Goal: Information Seeking & Learning: Find specific fact

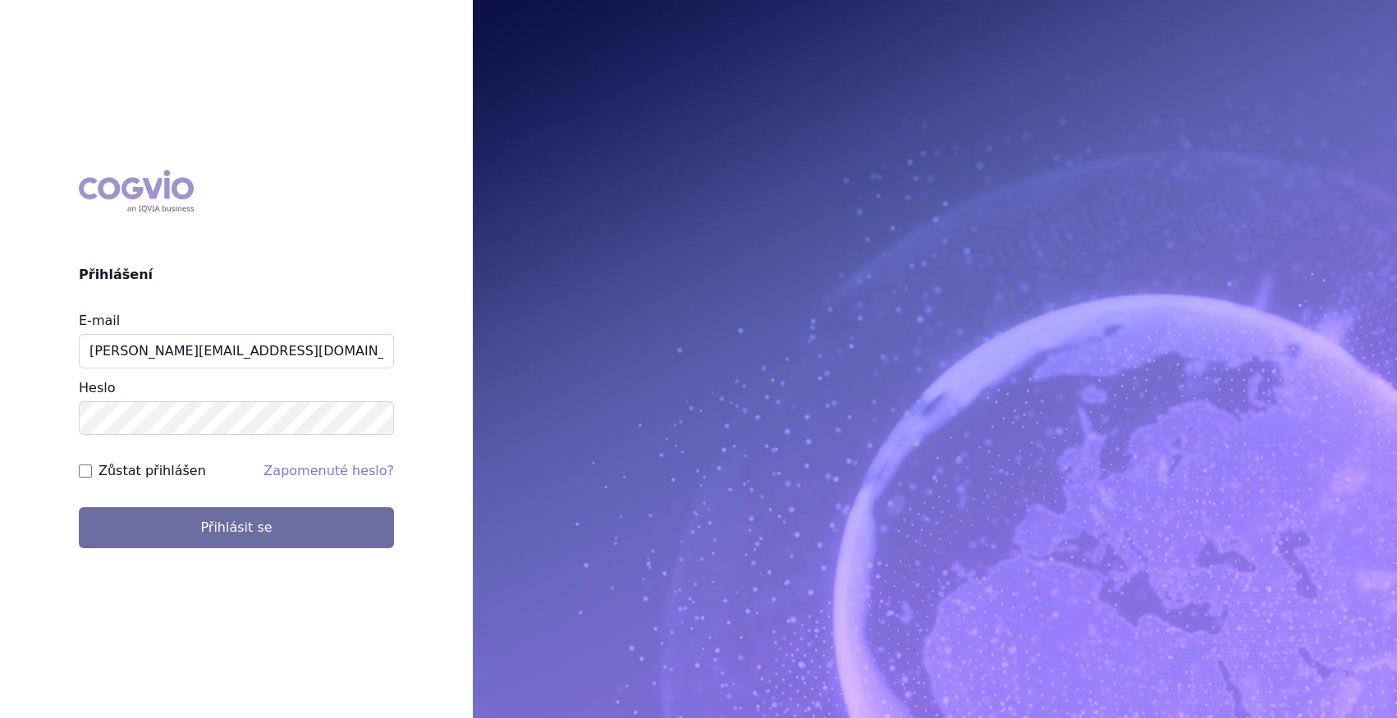
click at [269, 536] on button "Přihlásit se" at bounding box center [236, 527] width 315 height 41
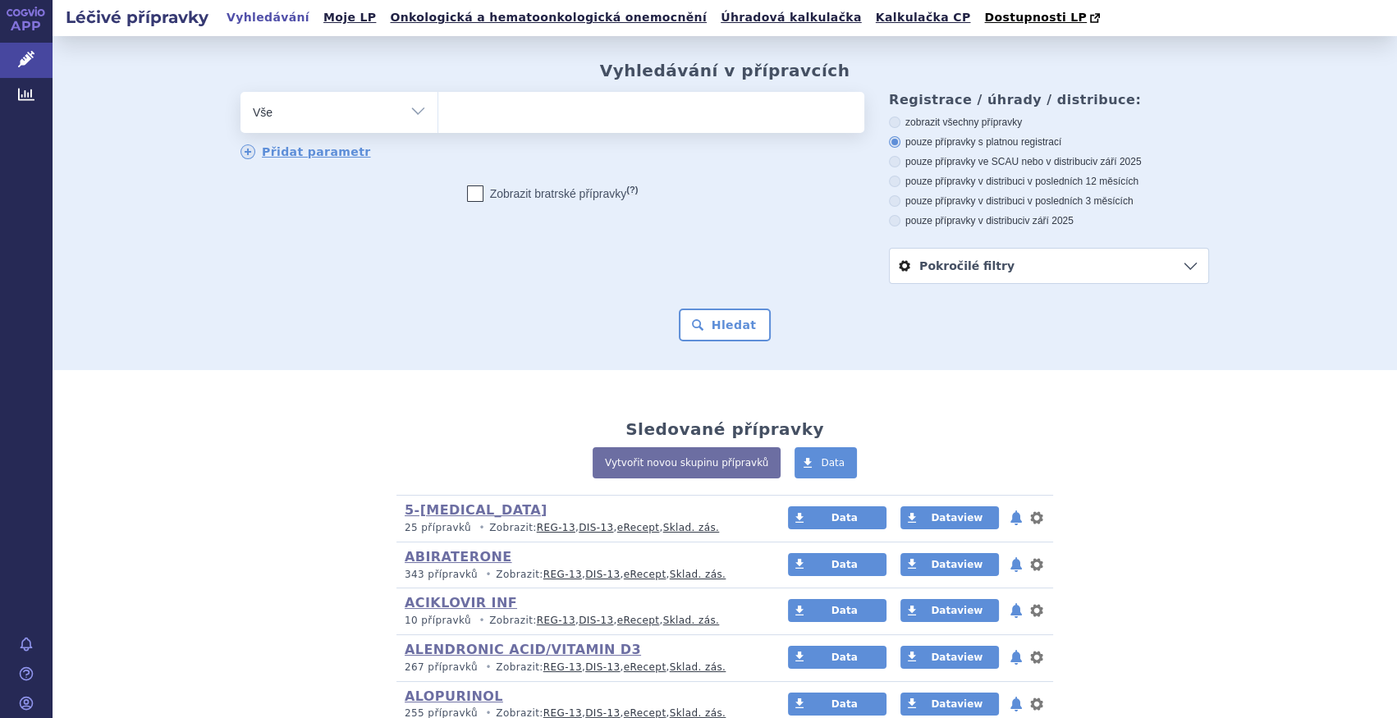
click at [423, 106] on select "Vše Přípravek/SUKL kód MAH VPOIS ATC/Aktivní látka Léková forma Síla" at bounding box center [338, 110] width 197 height 37
select select "filter-atc-group"
click at [240, 93] on select "Vše Přípravek/SUKL kód MAH VPOIS ATC/Aktivní látka Léková forma Síla" at bounding box center [338, 110] width 197 height 37
click at [503, 116] on ul at bounding box center [651, 109] width 426 height 34
click at [438, 116] on select at bounding box center [437, 111] width 1 height 41
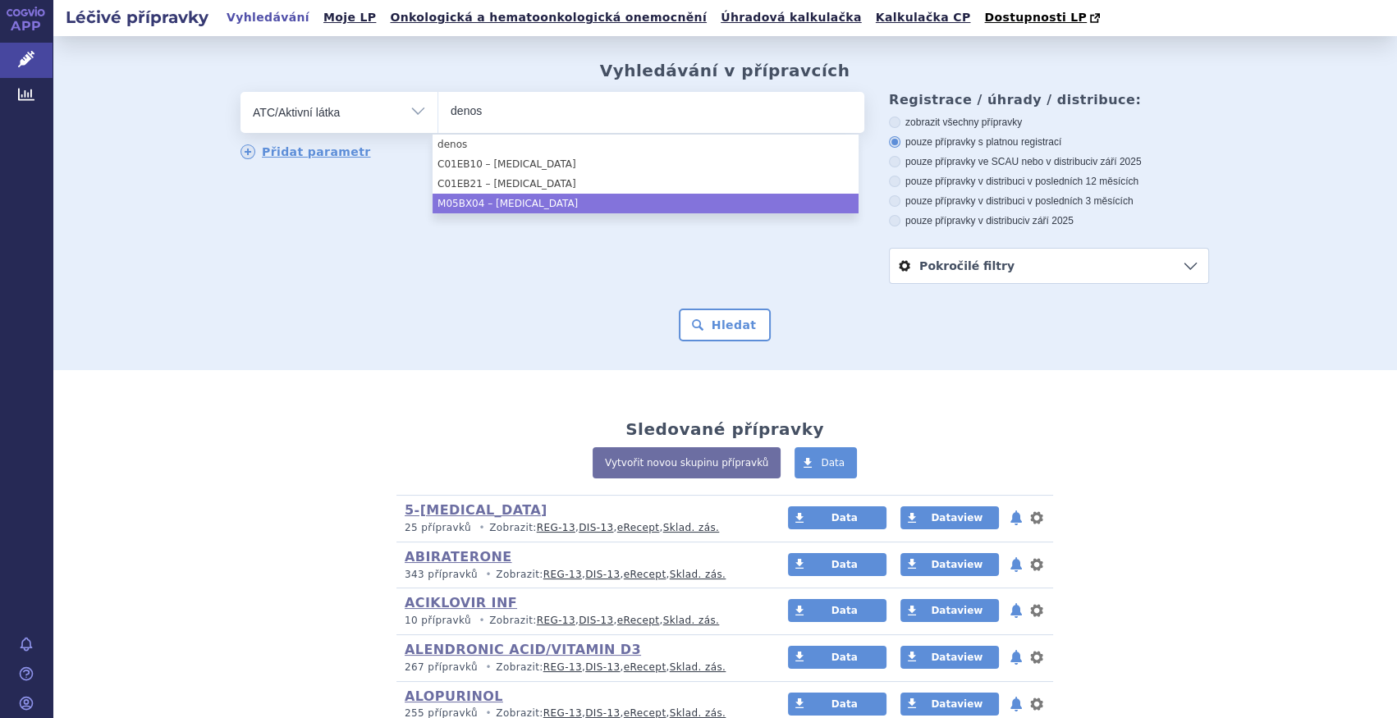
type input "denos"
select select "M05BX04"
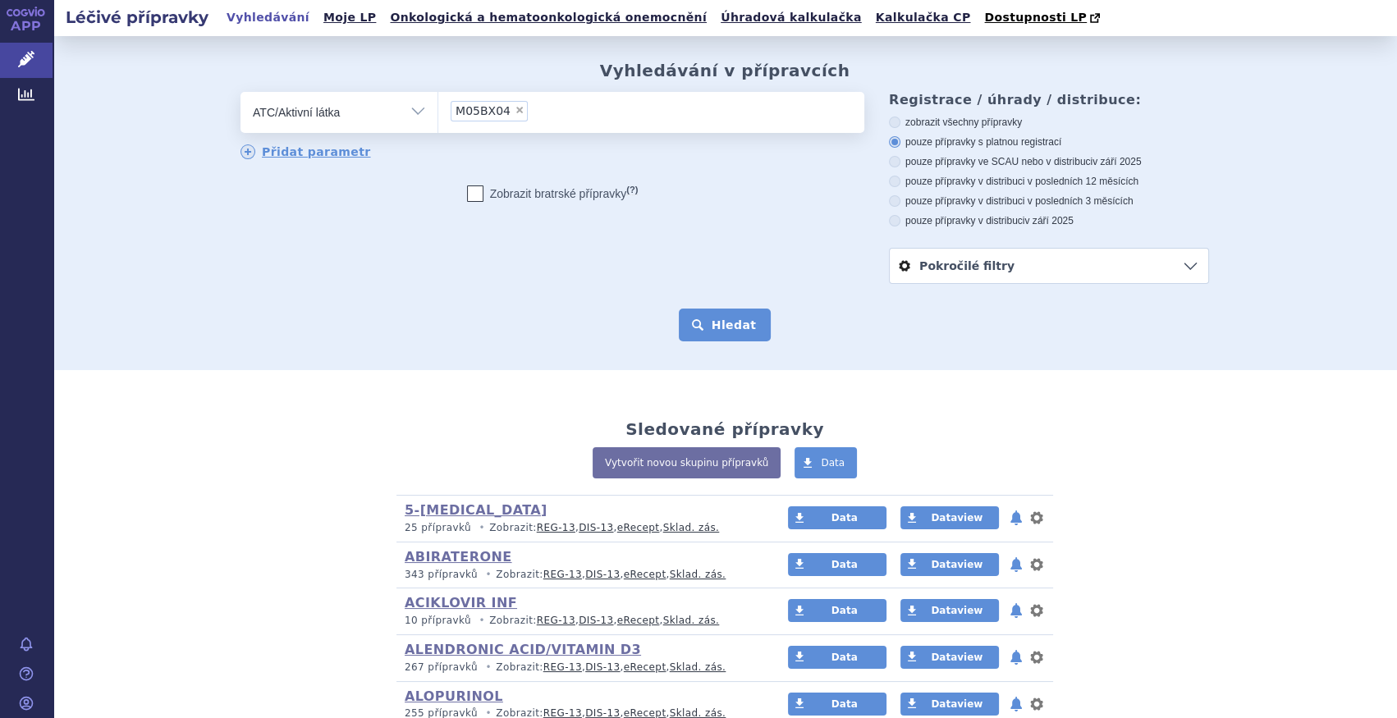
click at [752, 323] on button "Hledat" at bounding box center [725, 325] width 93 height 33
click at [725, 327] on button "Hledat" at bounding box center [725, 325] width 93 height 33
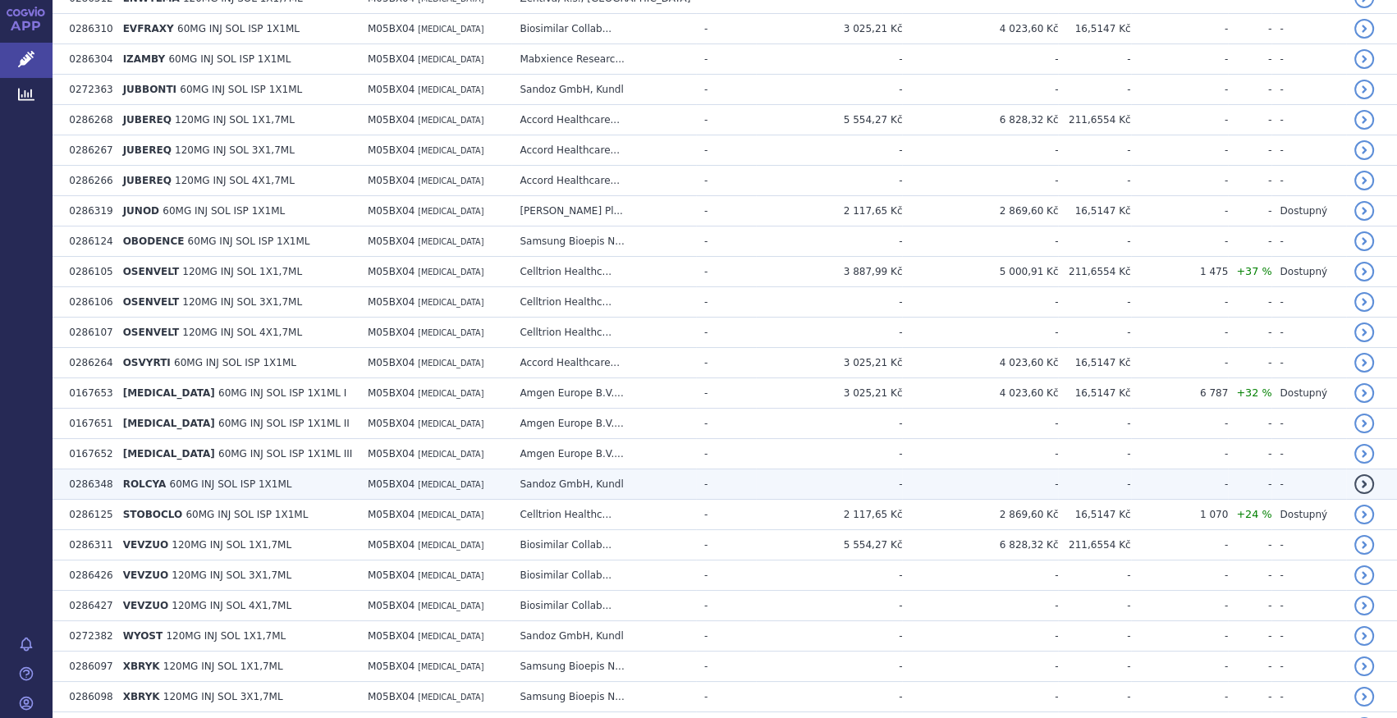
scroll to position [586, 0]
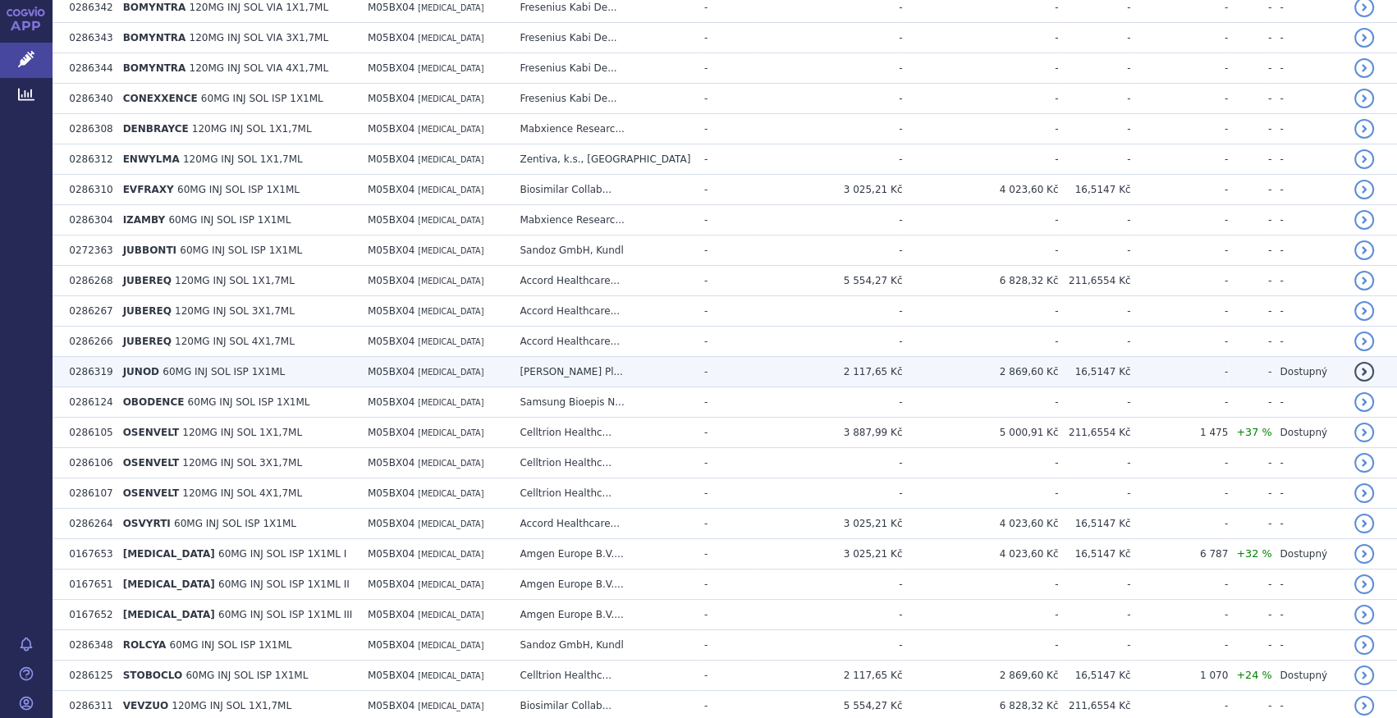
click at [421, 364] on td "M05BX04 DENOSUMAB" at bounding box center [435, 372] width 152 height 30
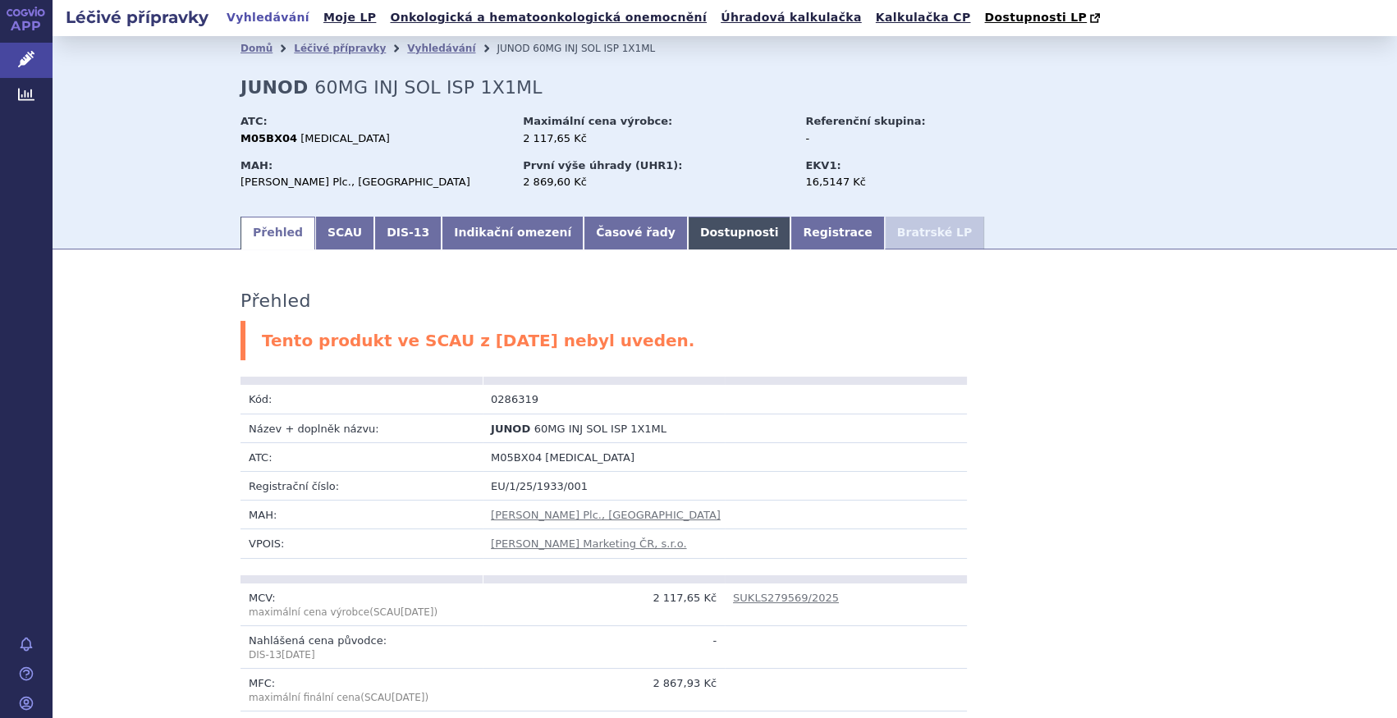
click at [692, 237] on link "Dostupnosti" at bounding box center [739, 233] width 103 height 33
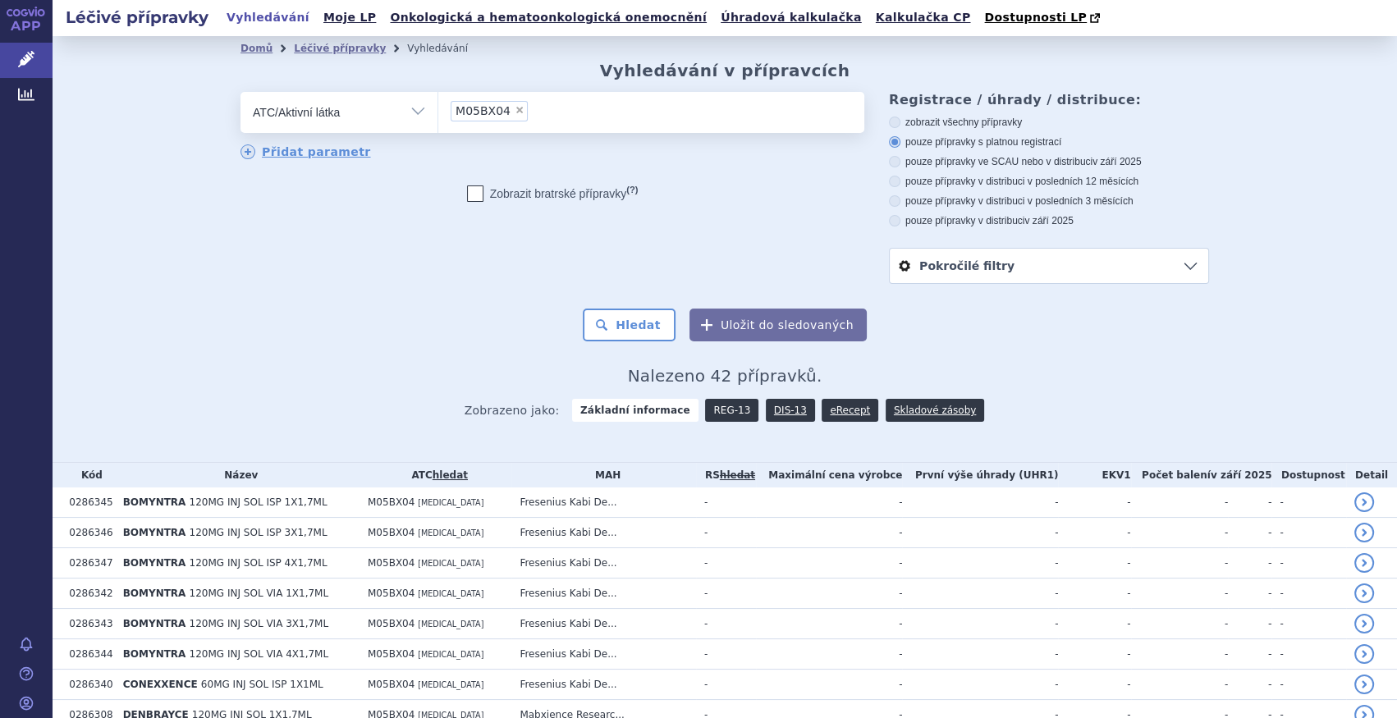
click at [727, 405] on link "REG-13" at bounding box center [731, 410] width 53 height 23
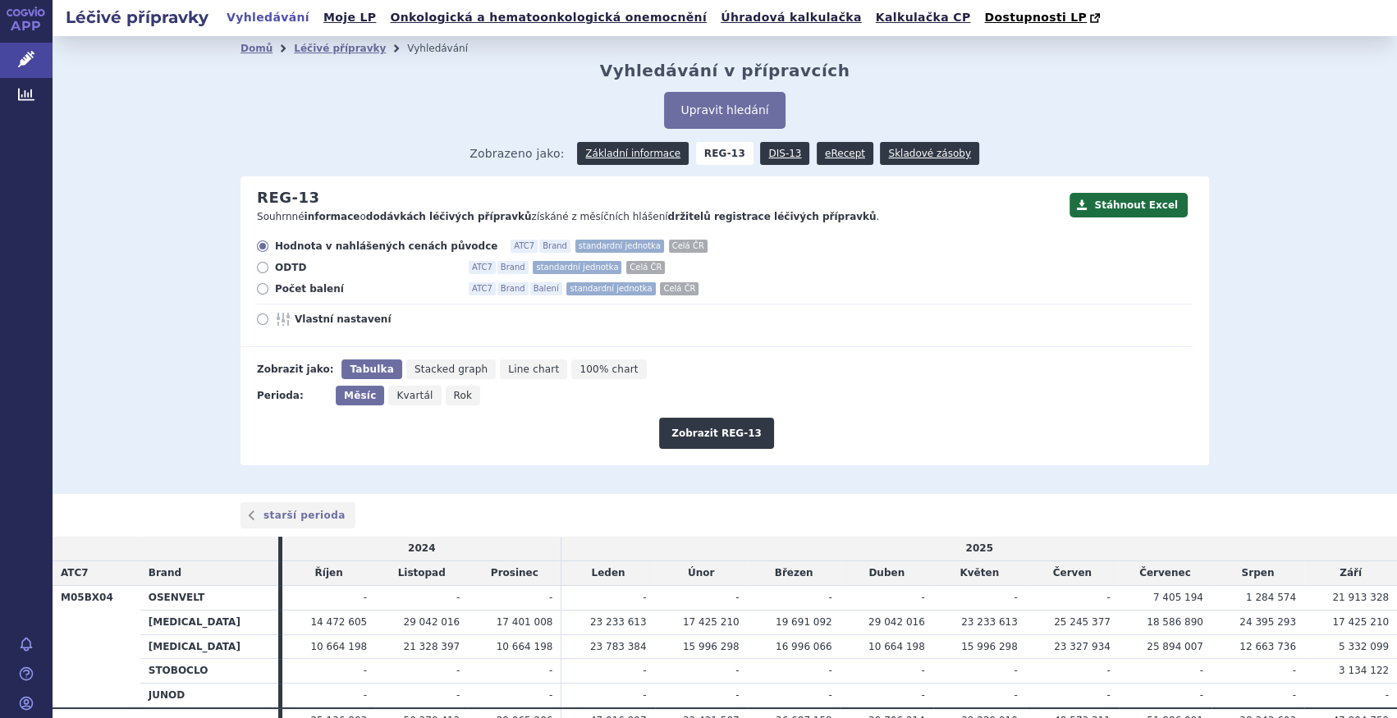
scroll to position [82, 0]
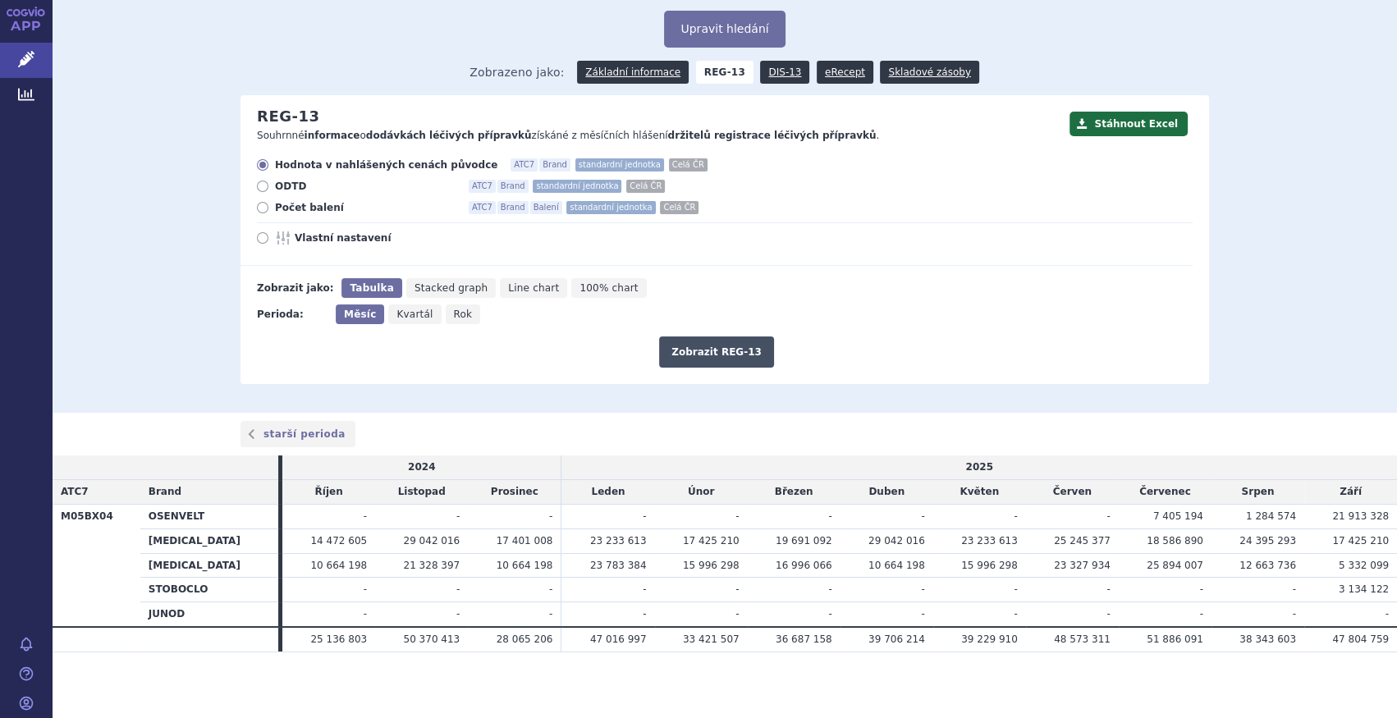
click at [720, 345] on button "Zobrazit REG-13" at bounding box center [716, 351] width 115 height 31
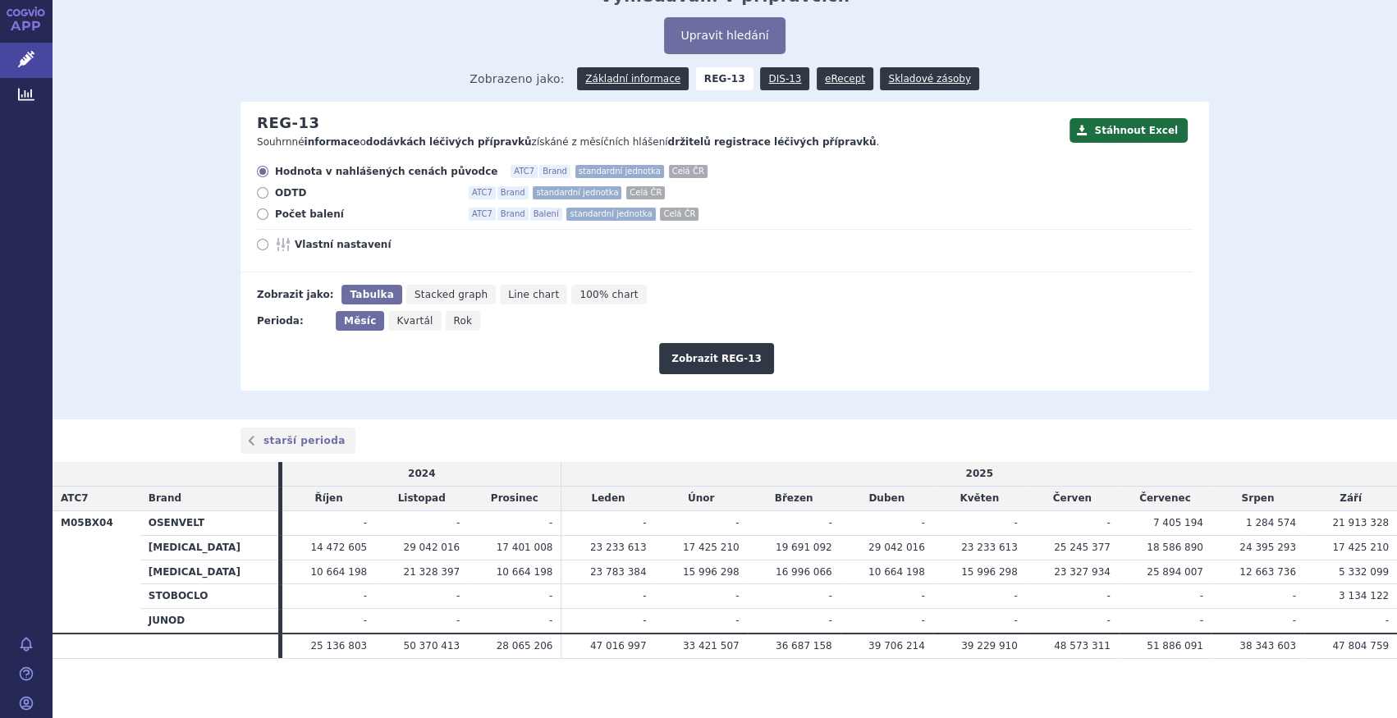
scroll to position [82, 0]
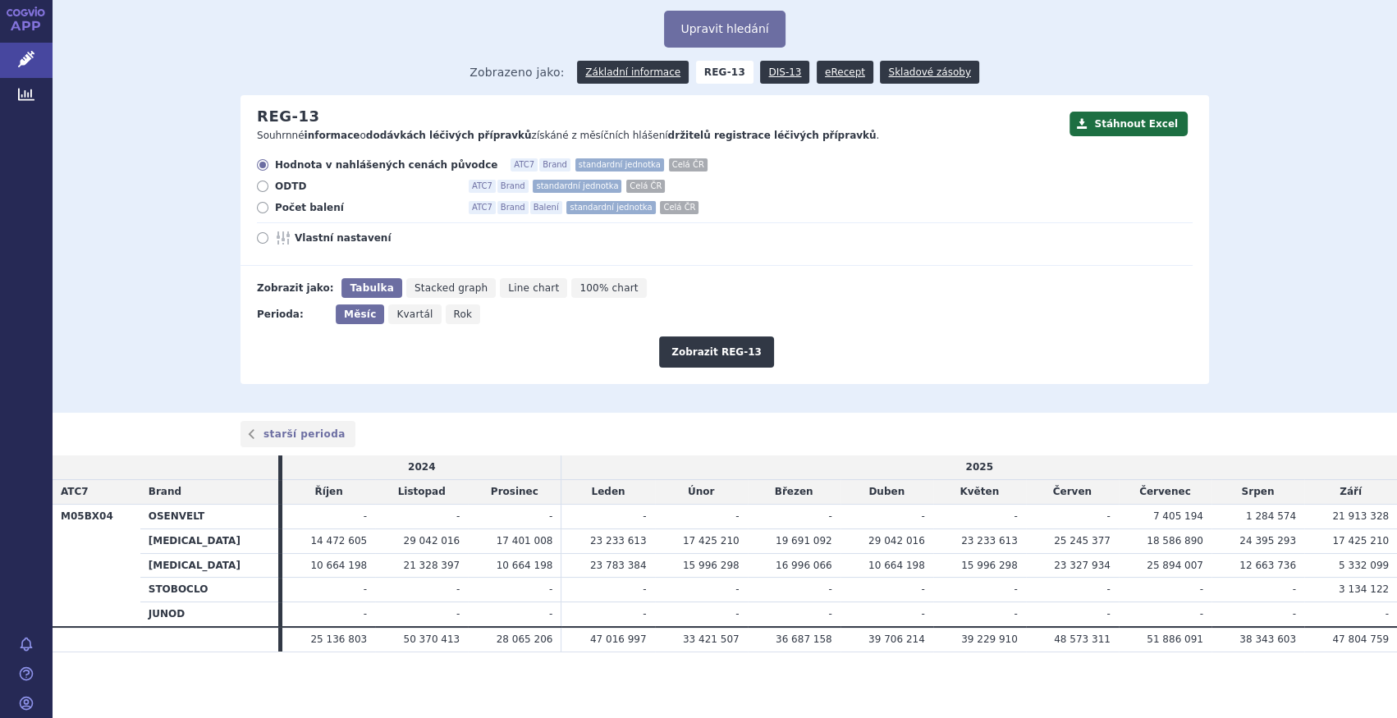
drag, startPoint x: 110, startPoint y: 54, endPoint x: 186, endPoint y: 58, distance: 76.4
click at [112, 56] on span "Léčivé přípravky" at bounding box center [118, 60] width 130 height 34
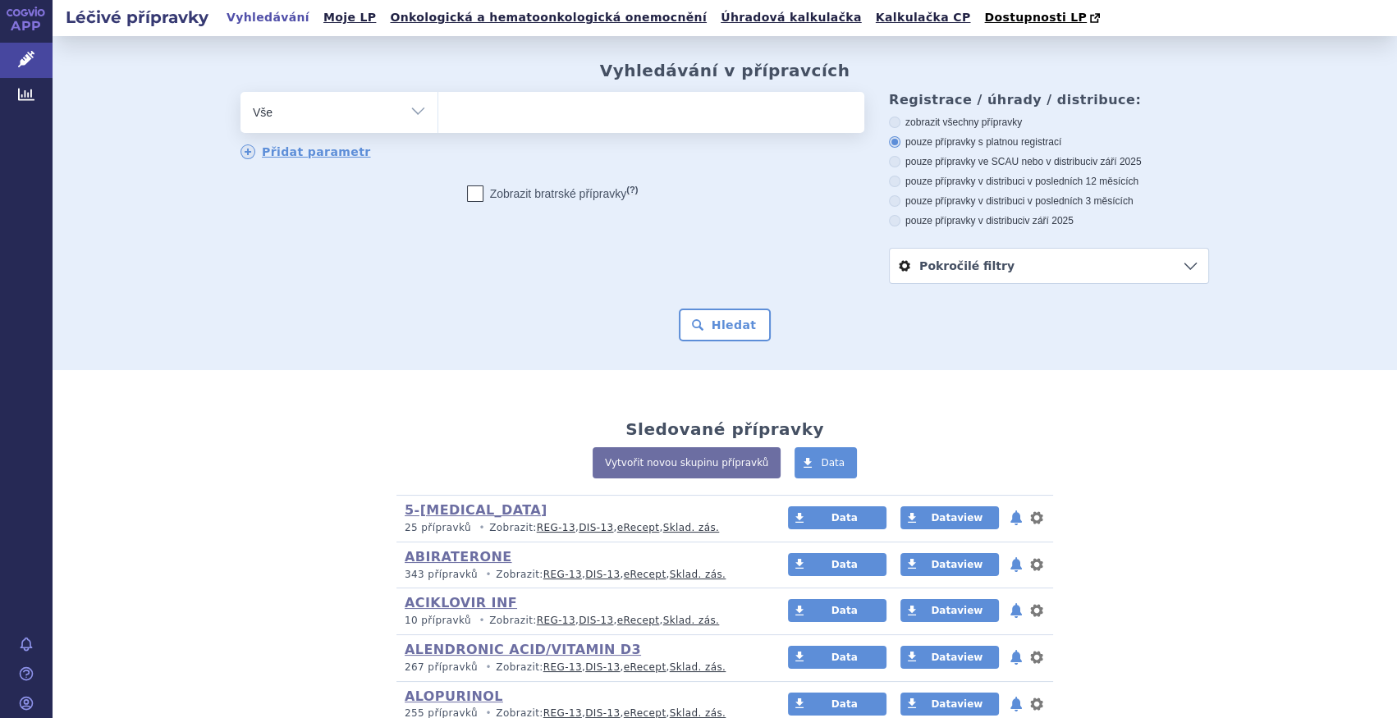
select select "filter-atc-group"
click at [240, 93] on select "Vše Přípravek/SUKL kód MAH VPOIS ATC/Aktivní látka Léková forma Síla" at bounding box center [338, 110] width 197 height 37
drag, startPoint x: 528, startPoint y: 103, endPoint x: 492, endPoint y: 126, distance: 42.4
click at [529, 103] on ul at bounding box center [651, 109] width 426 height 34
click at [438, 103] on select at bounding box center [437, 111] width 1 height 41
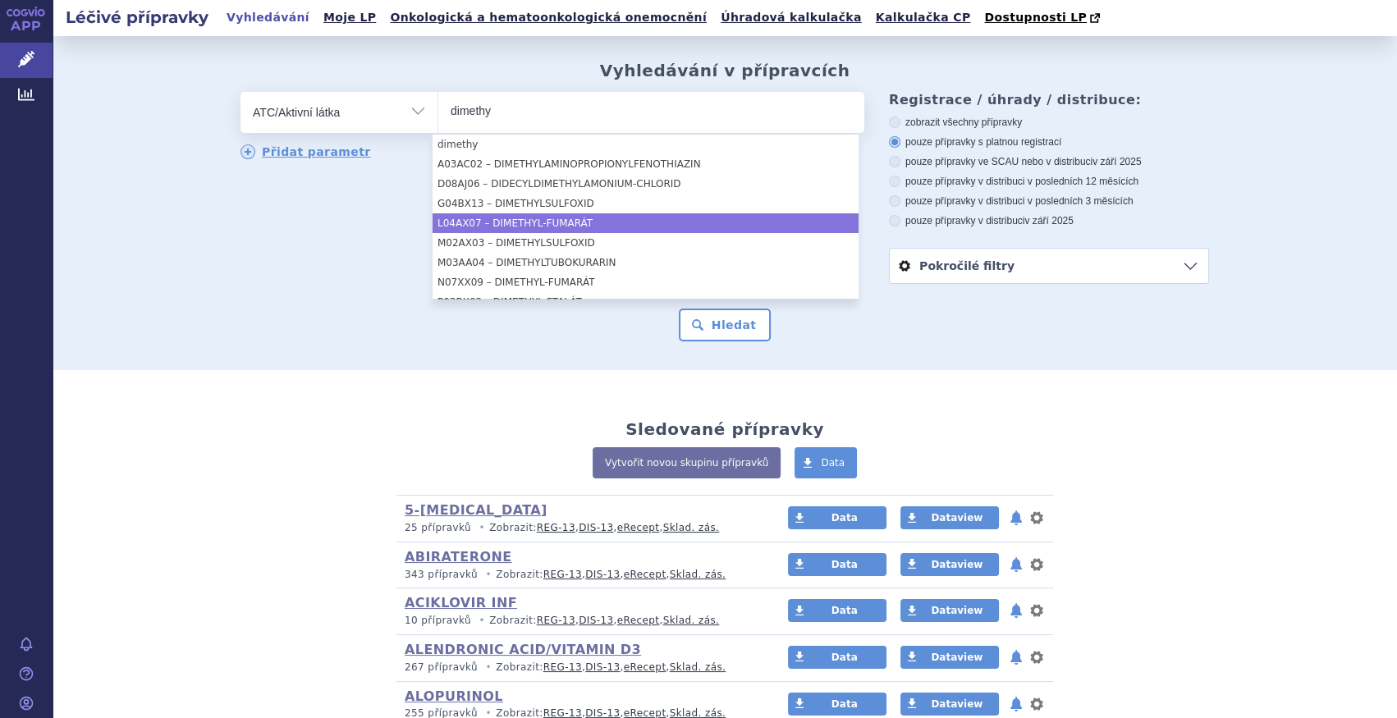
type input "dimethy"
select select "L04AX07"
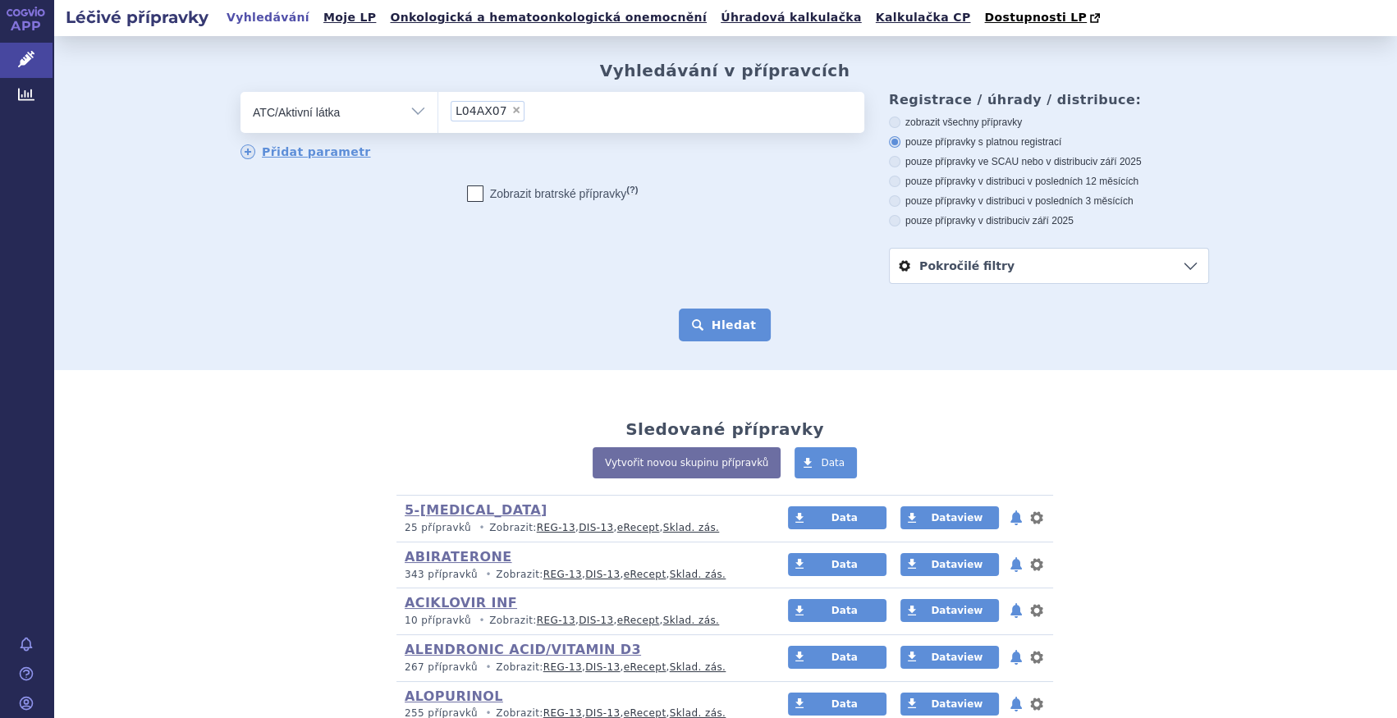
click at [708, 327] on button "Hledat" at bounding box center [725, 325] width 93 height 33
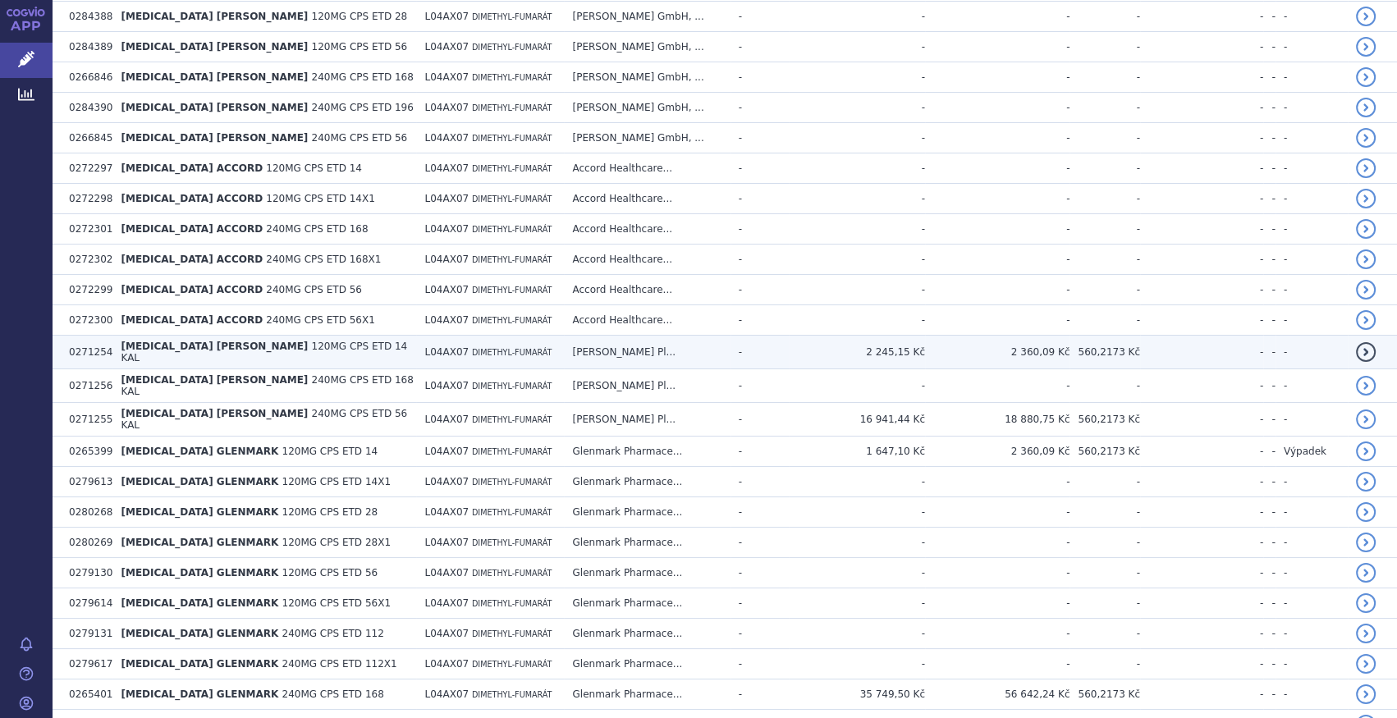
scroll to position [1723, 0]
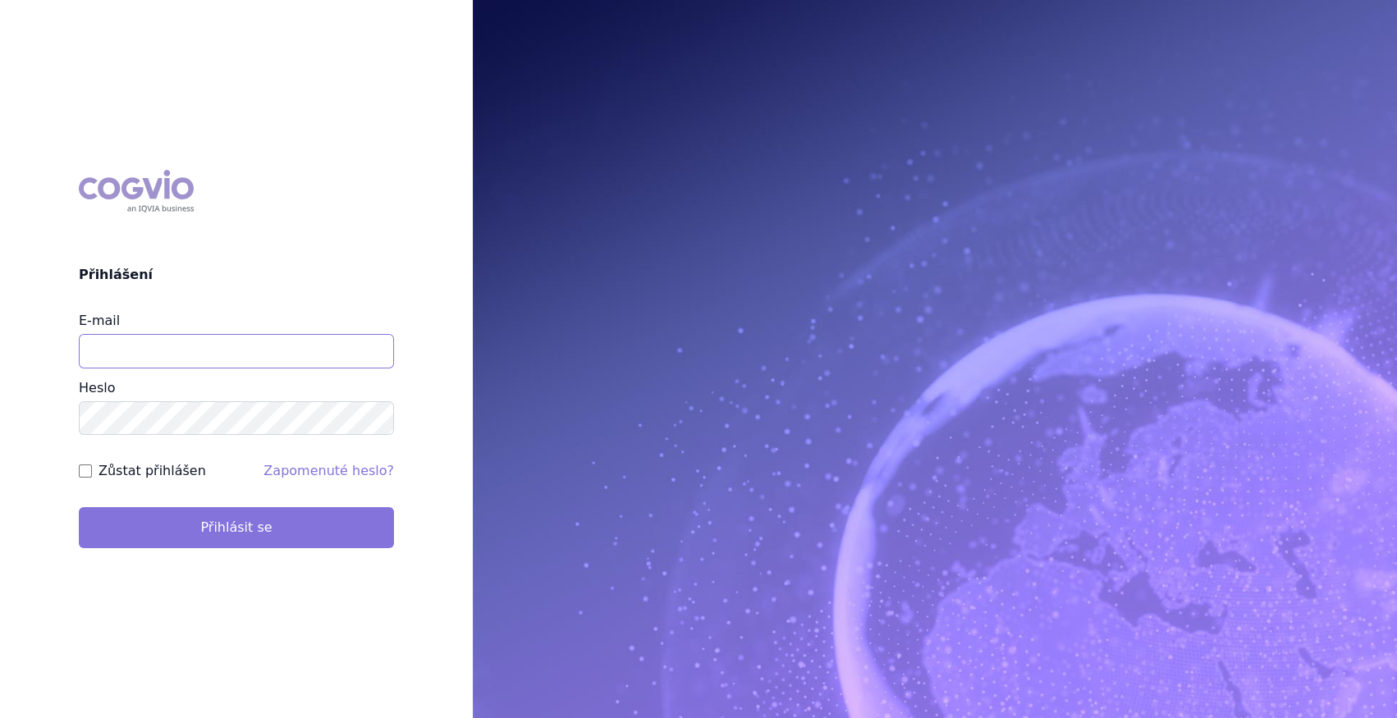
type input "marek_sebrle@accord-healthcare.com"
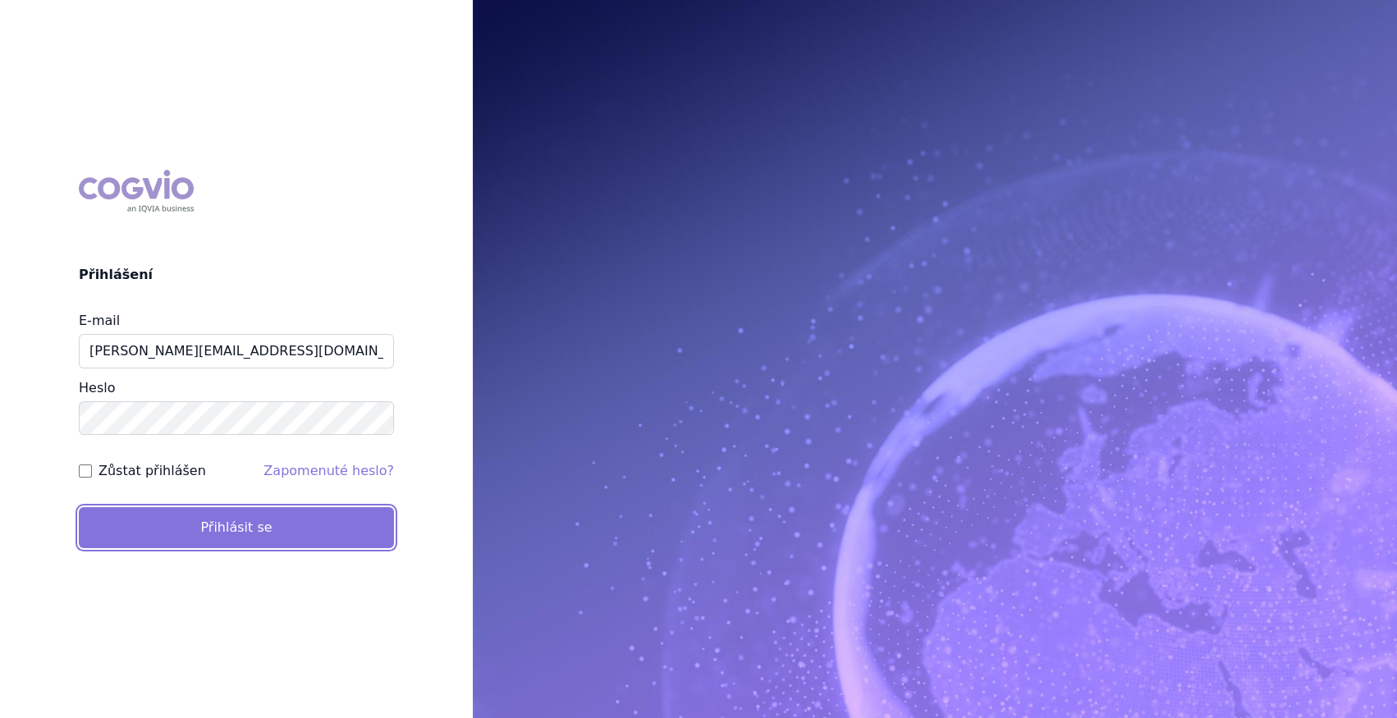
click at [300, 537] on button "Přihlásit se" at bounding box center [236, 527] width 315 height 41
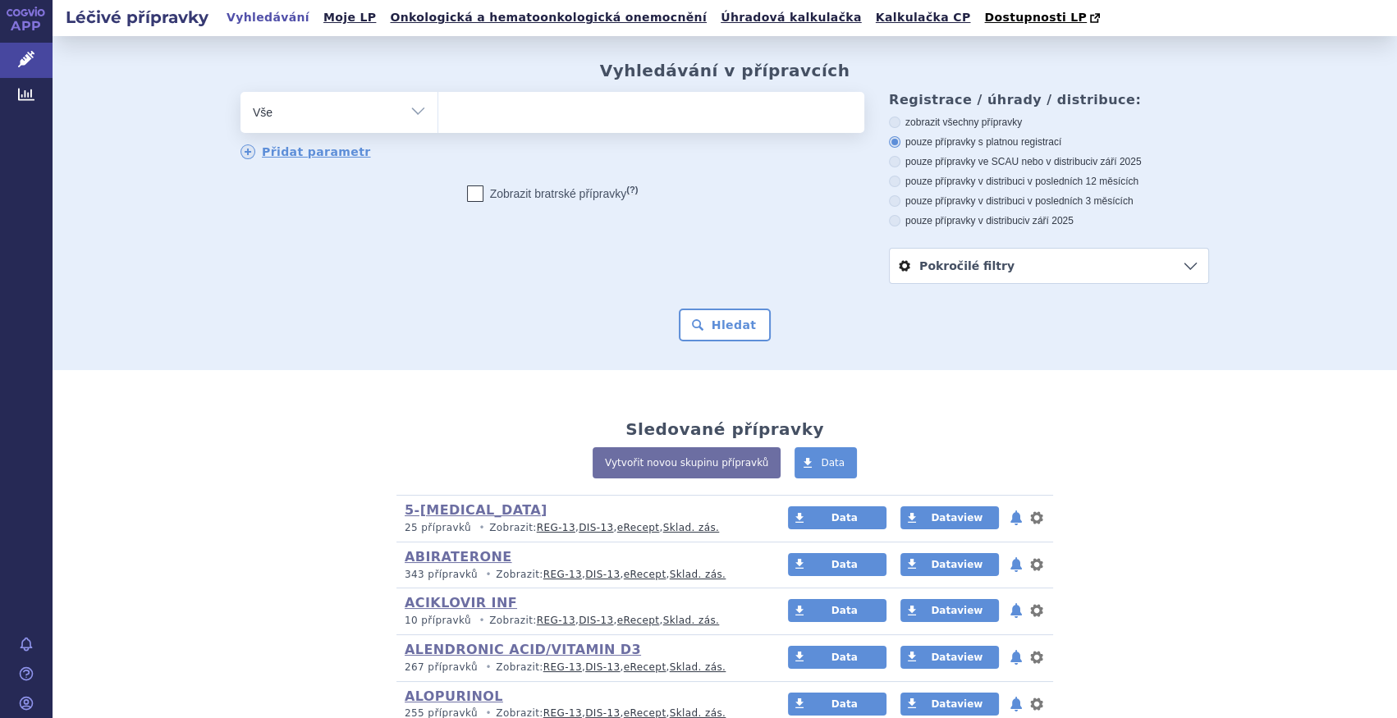
select select "filter-atc-group"
click at [240, 93] on select "Vše Přípravek/SUKL kód MAH VPOIS ATC/Aktivní látka Léková forma Síla" at bounding box center [338, 110] width 197 height 37
click at [515, 102] on ul at bounding box center [651, 109] width 426 height 34
click at [438, 102] on select at bounding box center [437, 111] width 1 height 41
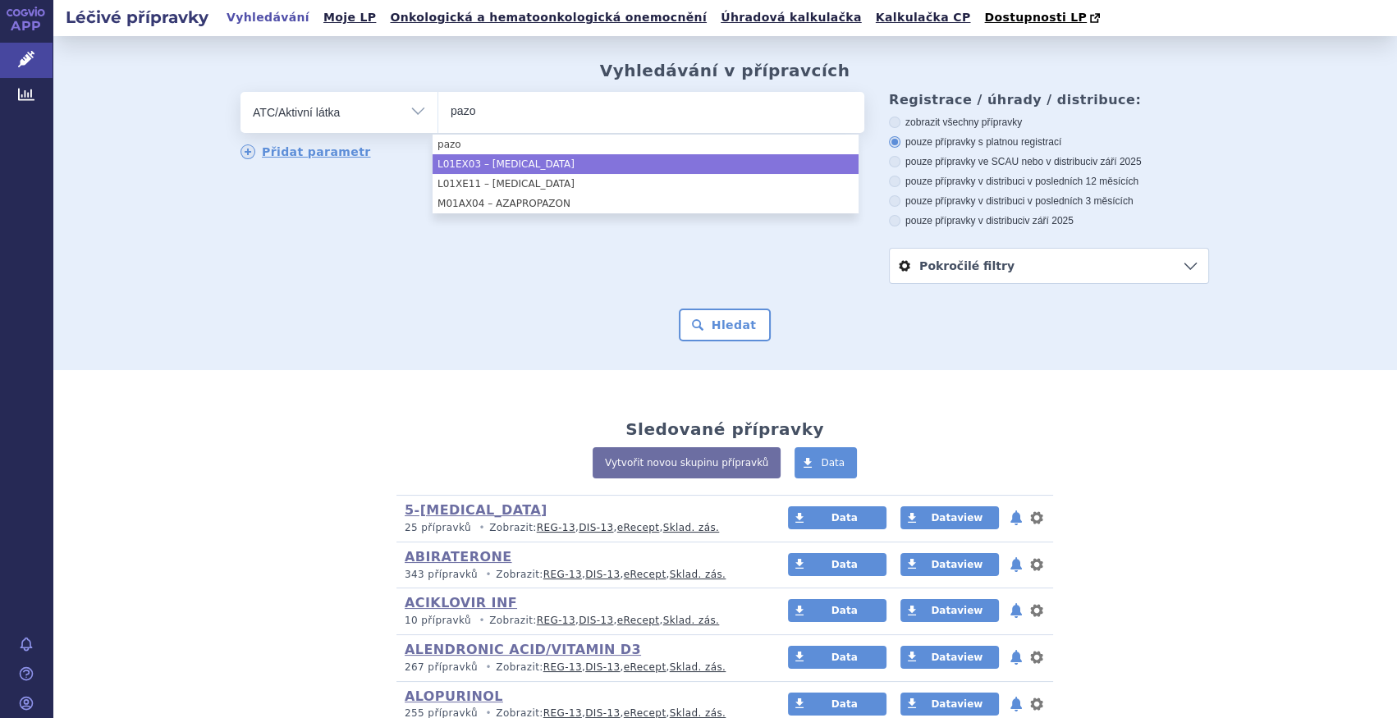
type input "pazo"
select select "L01EX03"
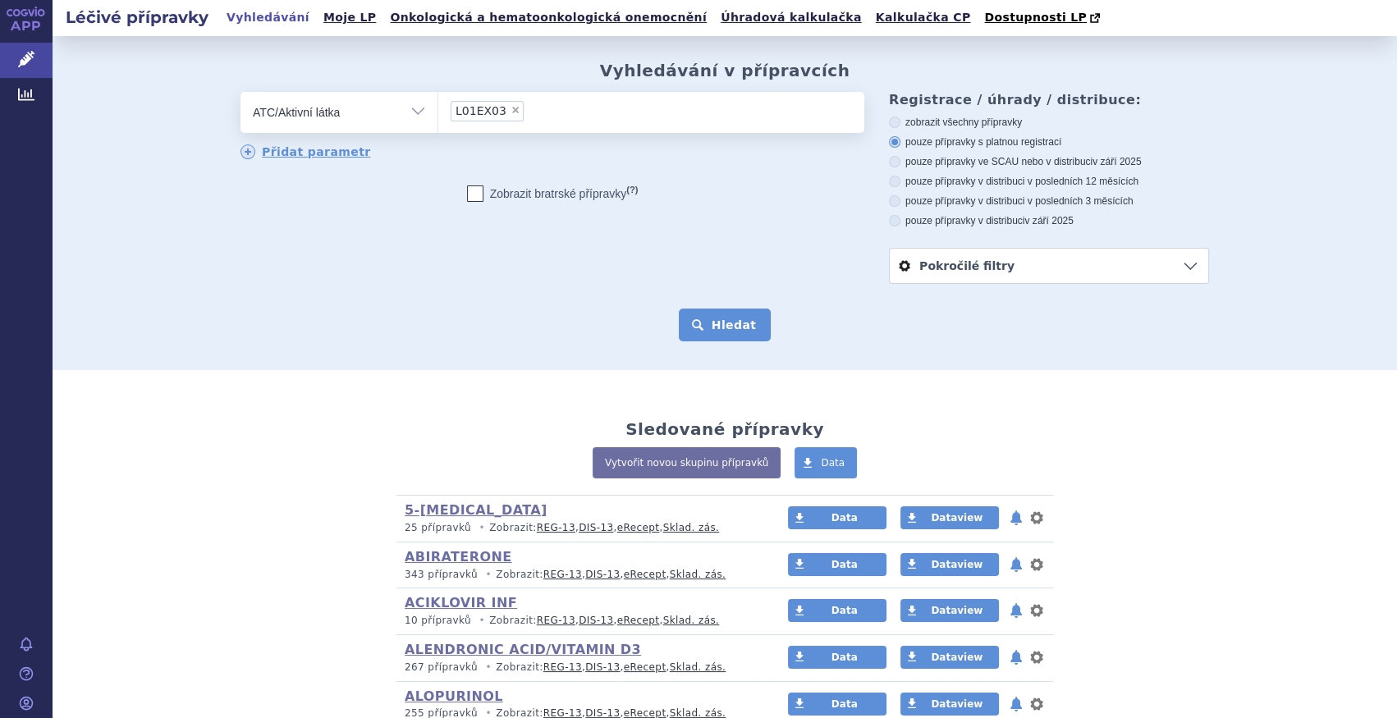
click at [706, 312] on button "Hledat" at bounding box center [725, 325] width 93 height 33
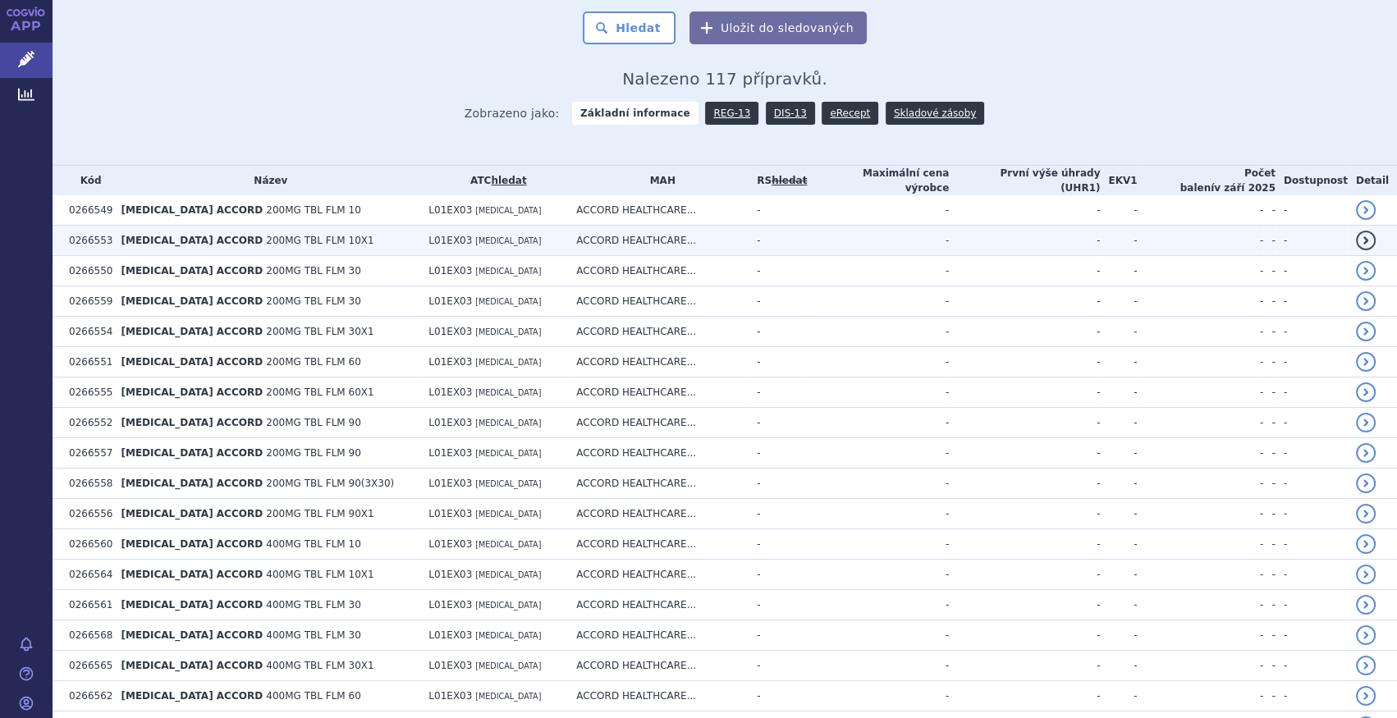
scroll to position [298, 0]
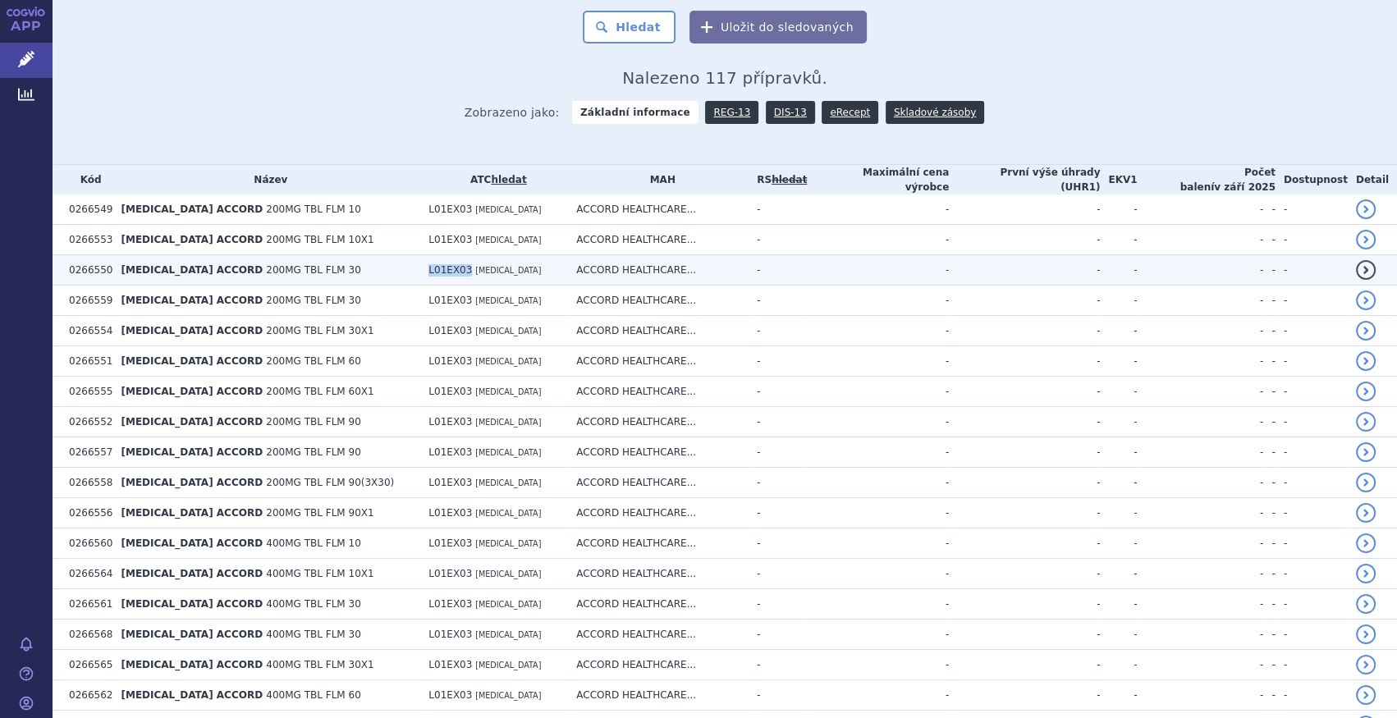
drag, startPoint x: 409, startPoint y: 266, endPoint x: 447, endPoint y: 263, distance: 37.8
click at [447, 263] on td "L01EX03 PAZOPANIB" at bounding box center [494, 270] width 148 height 30
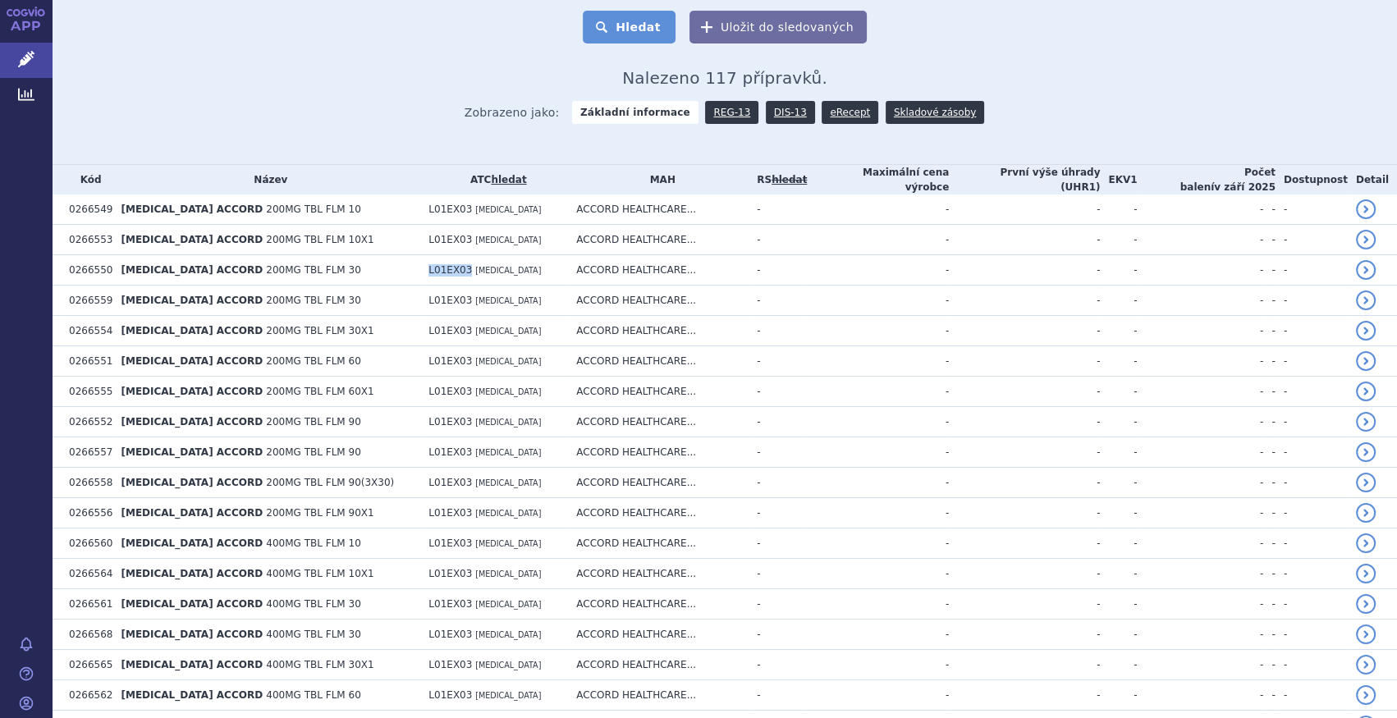
click at [637, 33] on button "Hledat" at bounding box center [629, 27] width 93 height 33
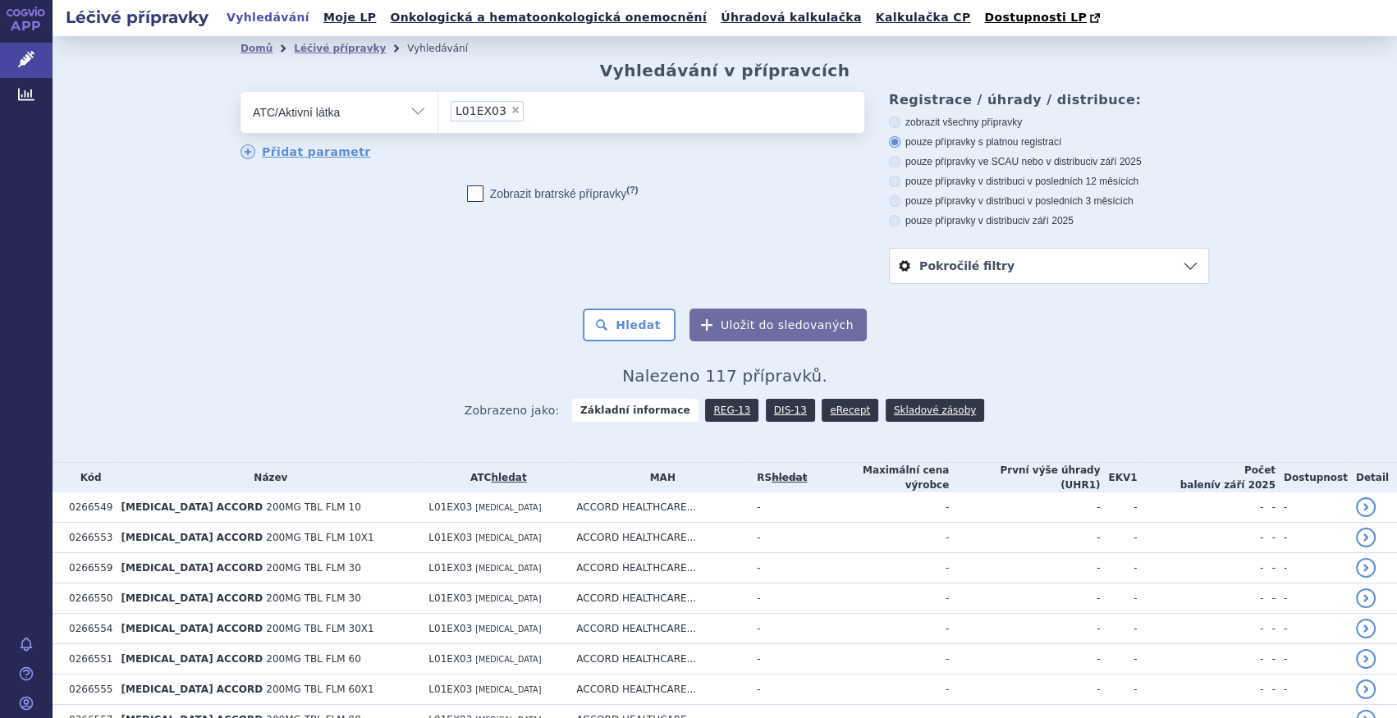
click at [498, 118] on li "× L01EX03" at bounding box center [486, 111] width 73 height 21
click at [438, 118] on select "L01EX03" at bounding box center [437, 111] width 1 height 41
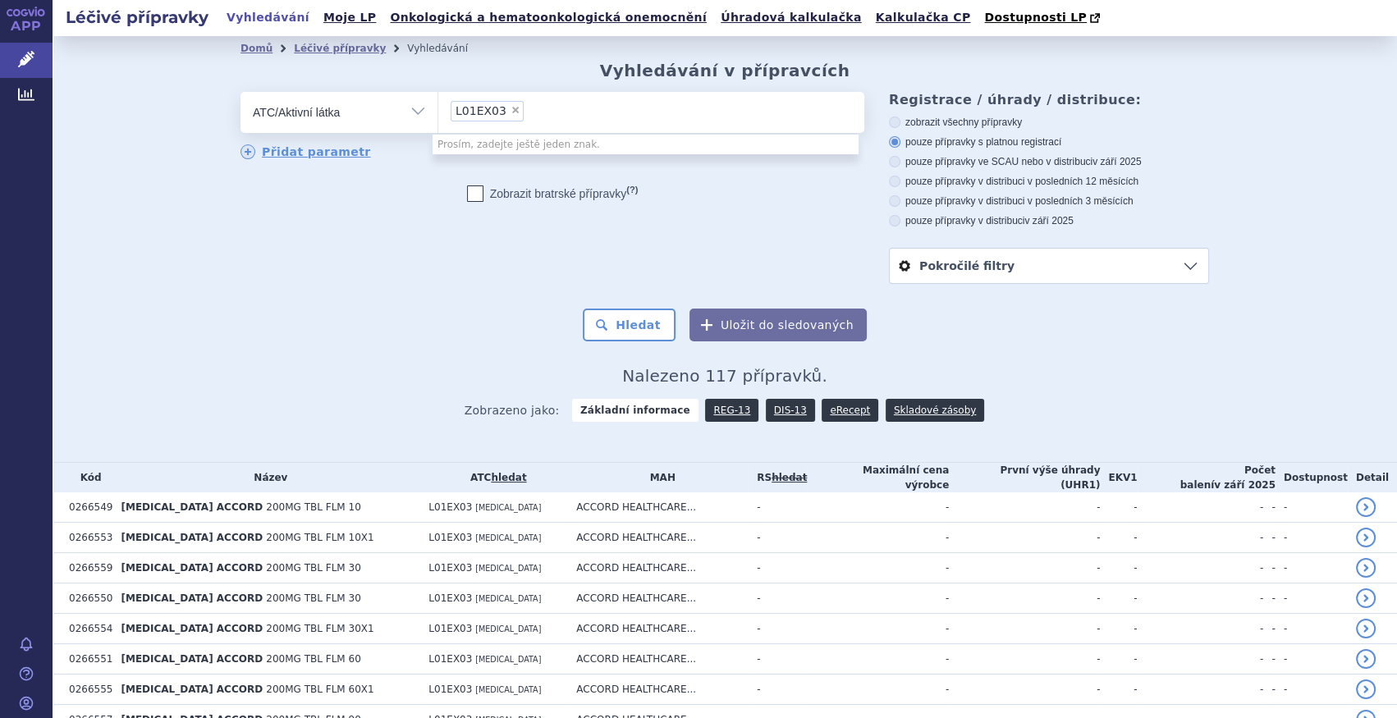
click at [510, 112] on span "×" at bounding box center [515, 110] width 10 height 10
click at [438, 112] on select "L01EX03" at bounding box center [437, 111] width 1 height 41
select select
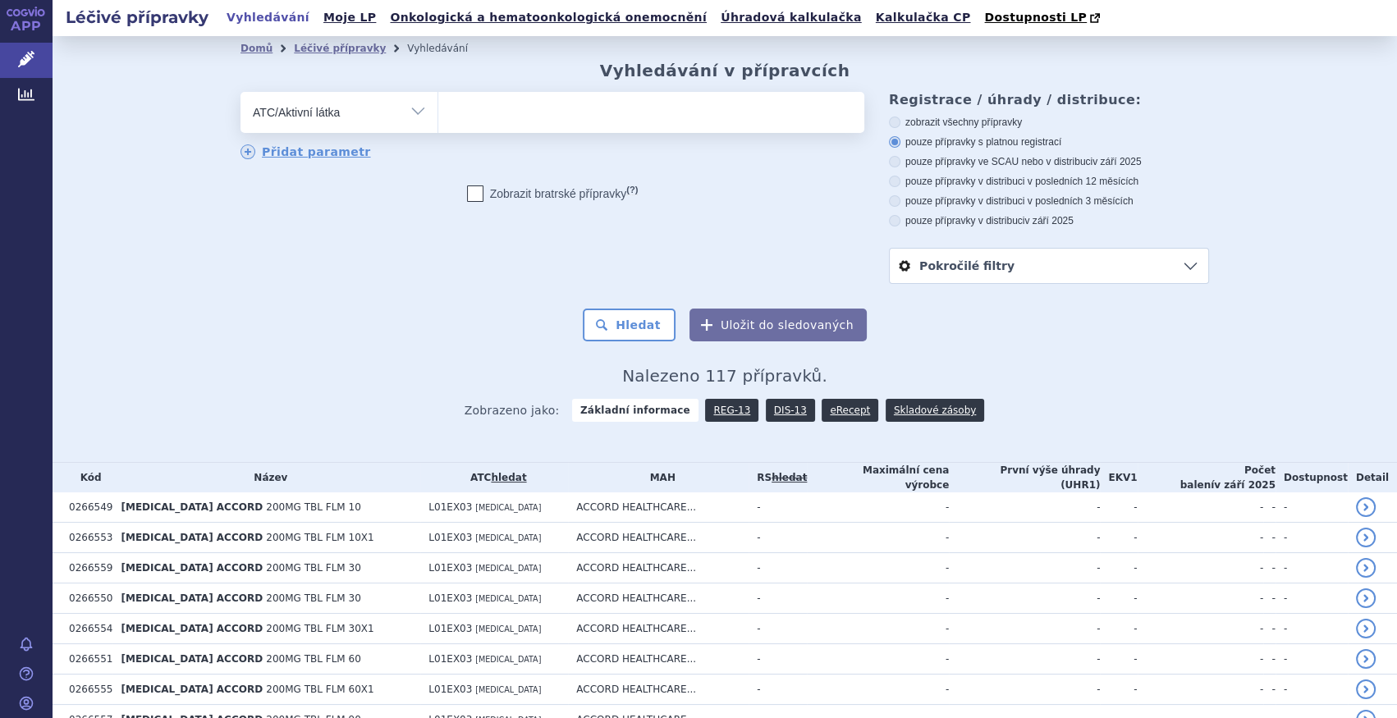
click at [495, 120] on ul at bounding box center [651, 109] width 426 height 34
click at [438, 120] on select at bounding box center [437, 111] width 1 height 41
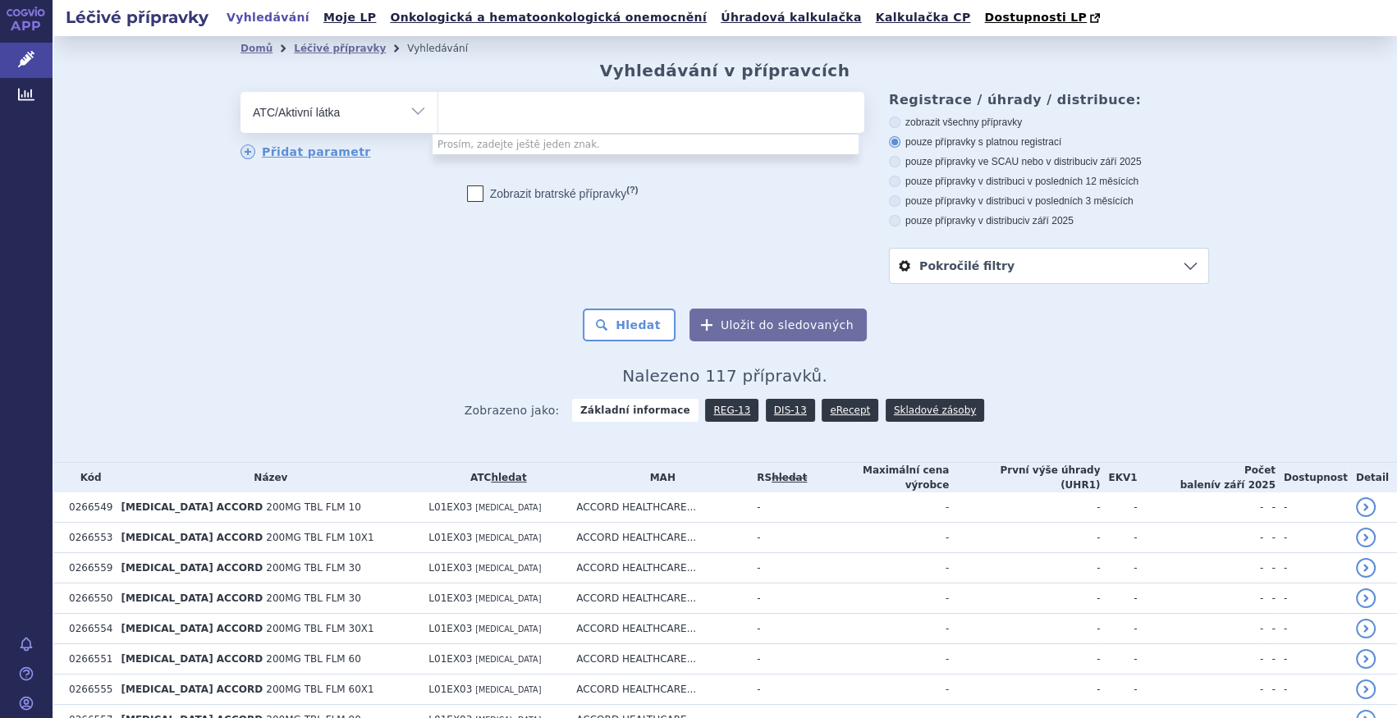
type input "s"
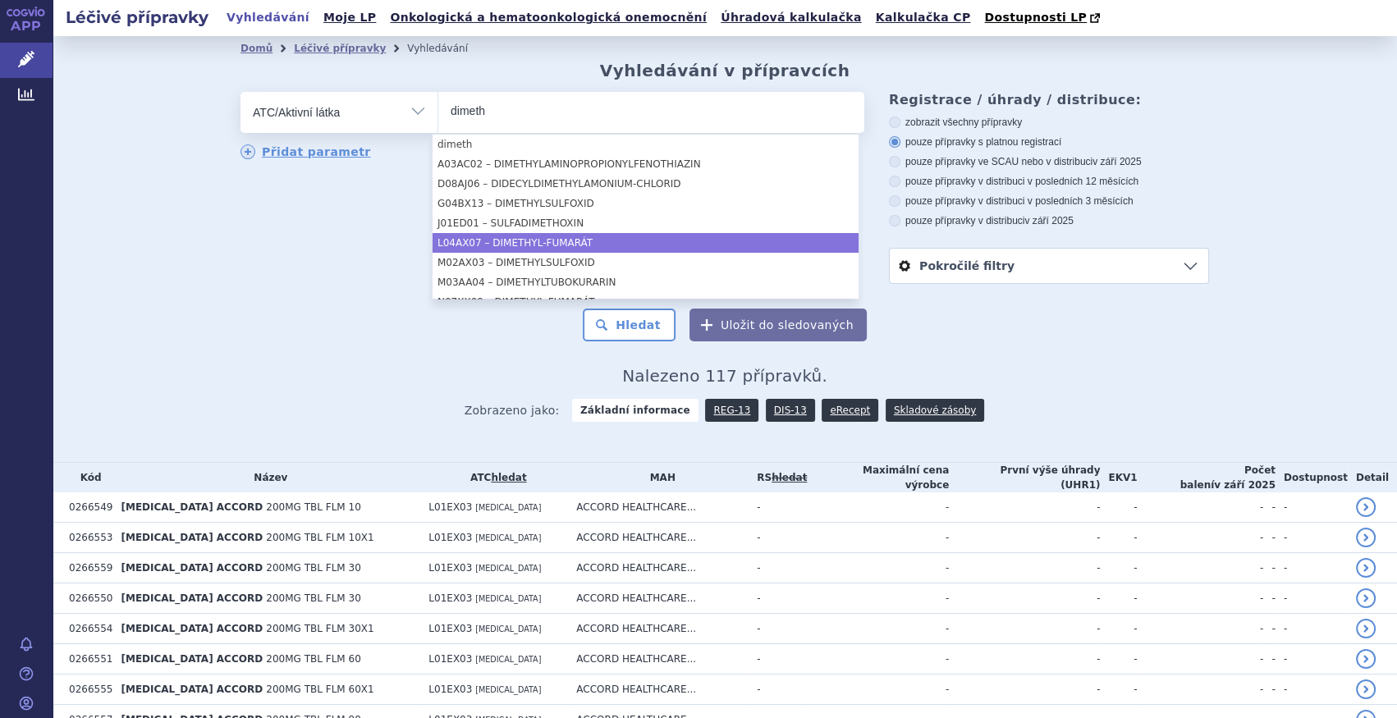
type input "dimeth"
select select "L04AX07"
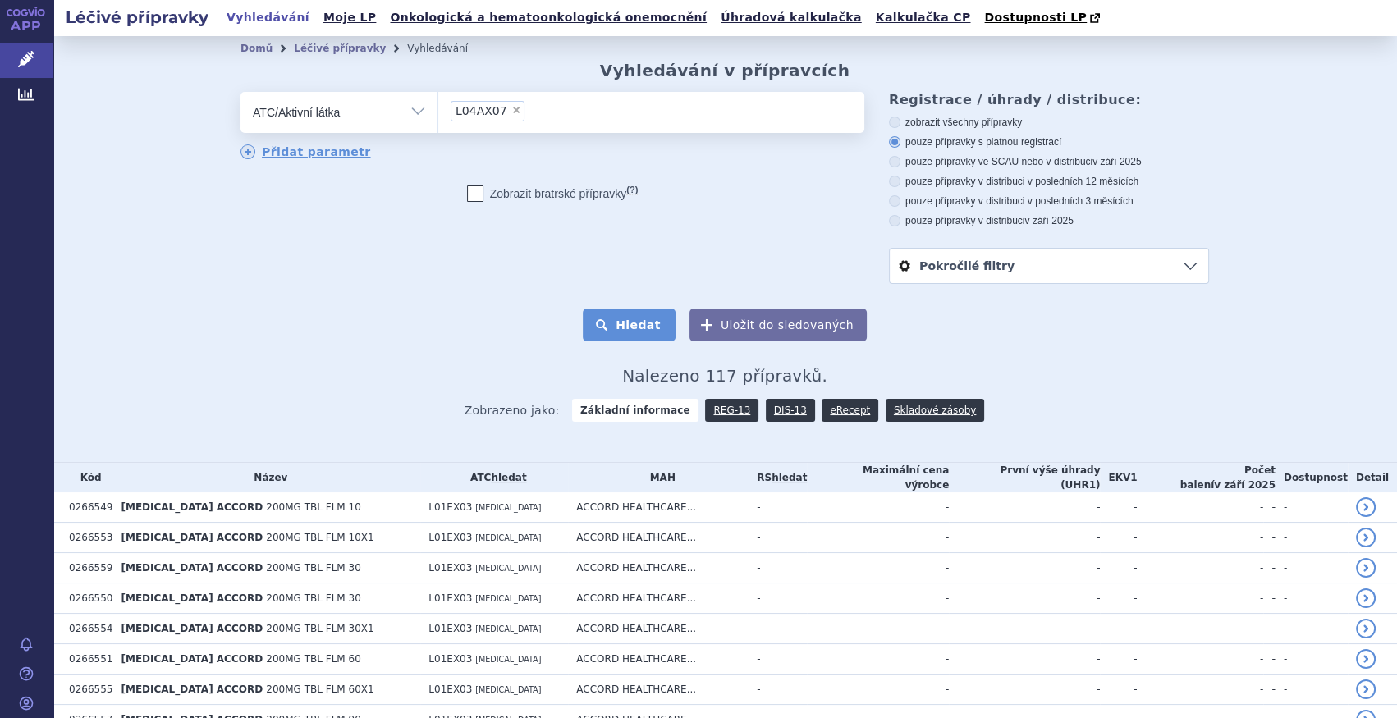
click at [655, 318] on button "Hledat" at bounding box center [629, 325] width 93 height 33
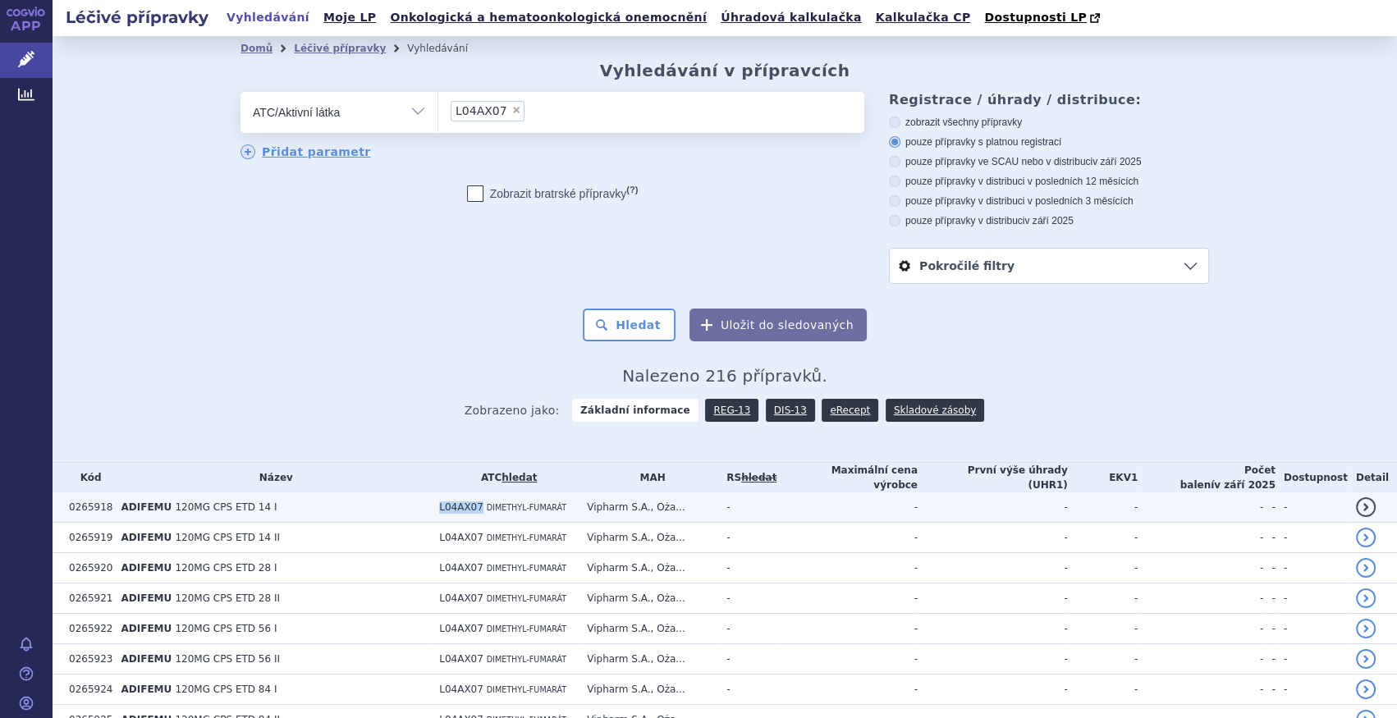
drag, startPoint x: 446, startPoint y: 505, endPoint x: 493, endPoint y: 504, distance: 47.6
click at [493, 504] on tr "0265918 ADIFEMU 120MG CPS ETD 14 I L04AX07 DIMETHYL-FUMARÁT Vipharm S.A., [PERS…" at bounding box center [725, 507] width 1344 height 30
copy tr "L04AX07"
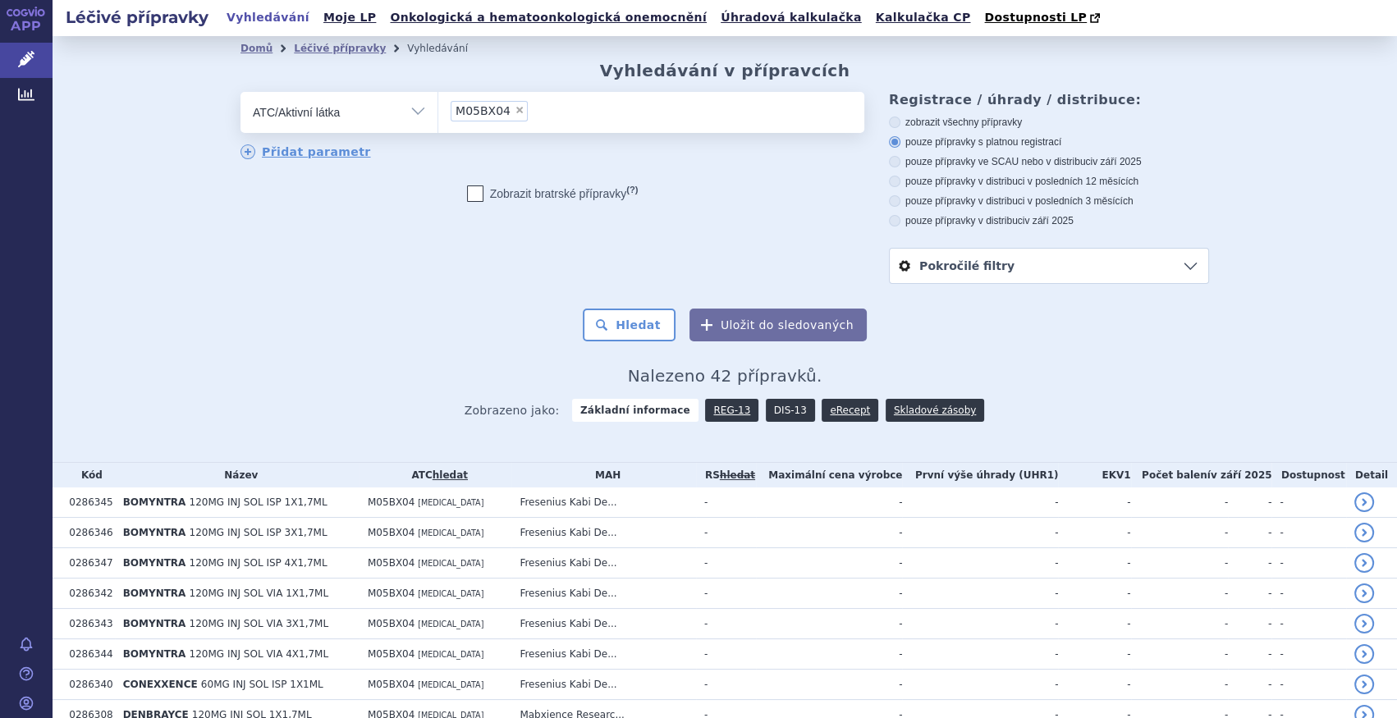
click at [780, 402] on link "DIS-13" at bounding box center [790, 410] width 49 height 23
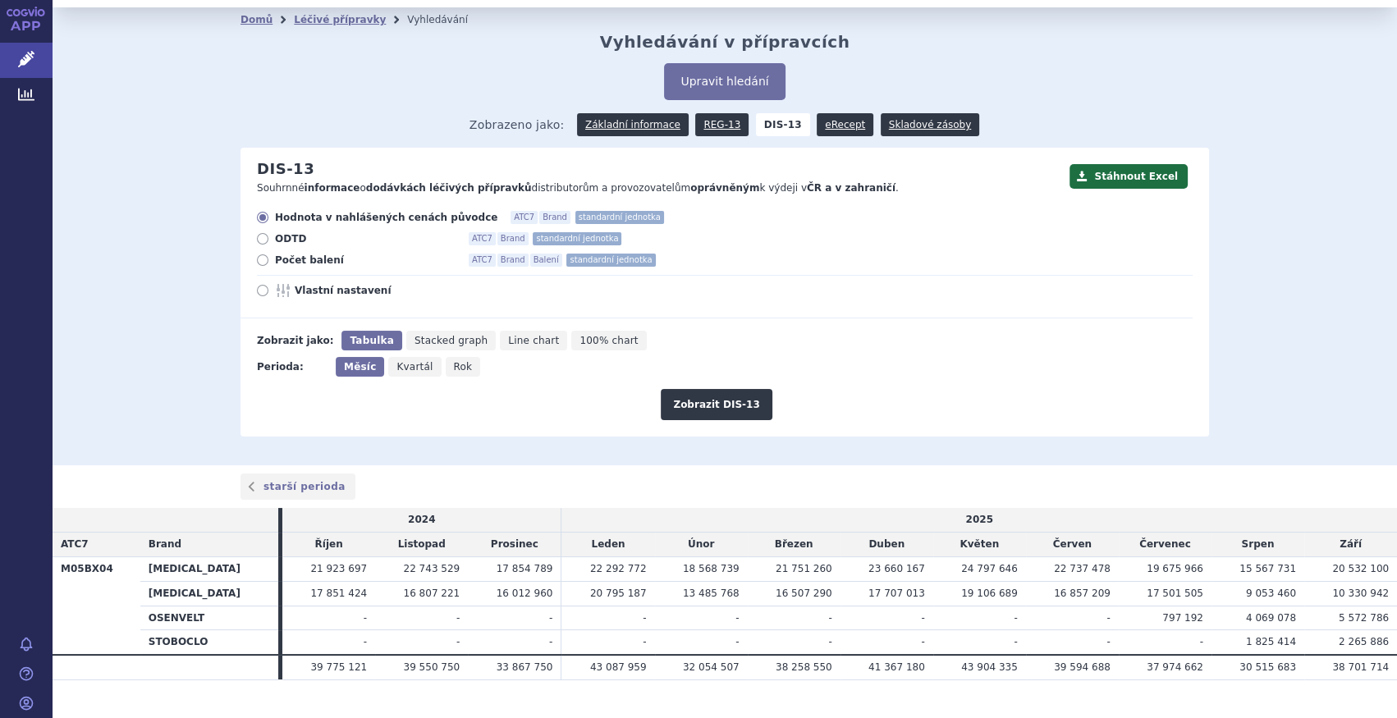
scroll to position [57, 0]
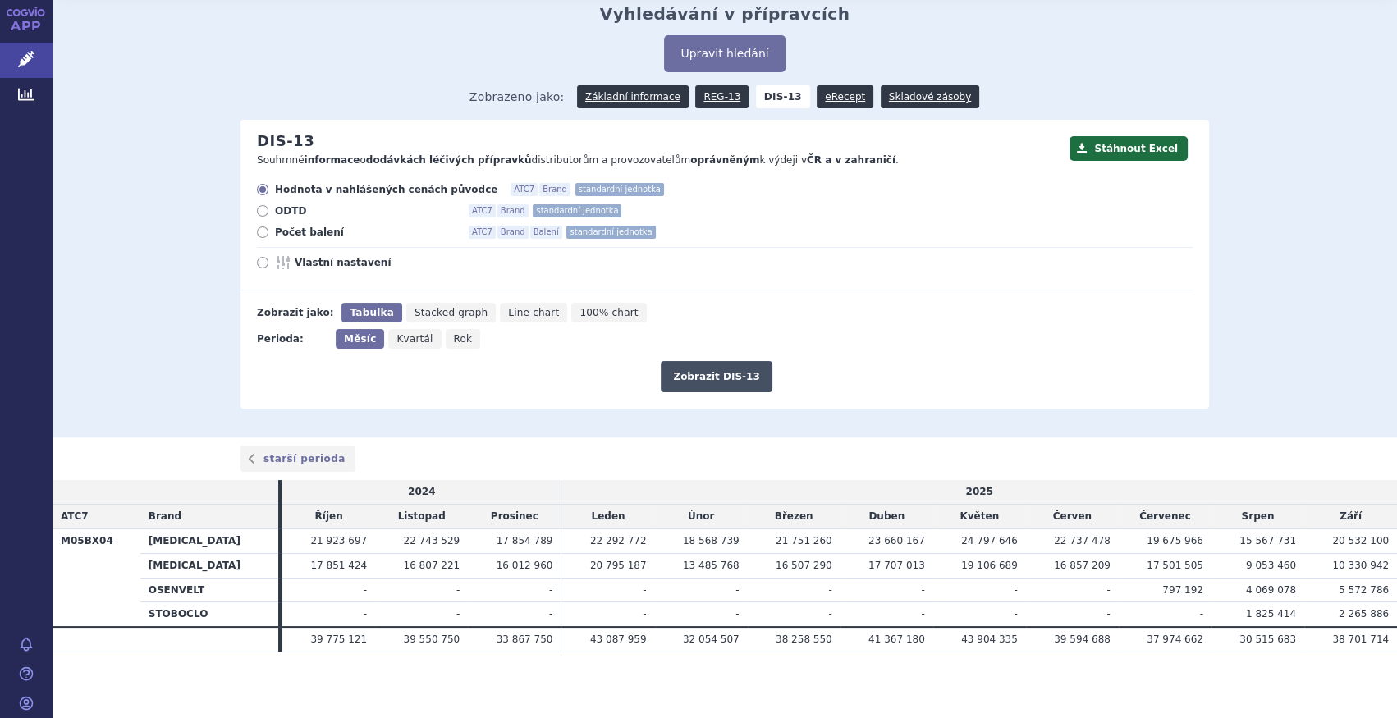
click at [751, 369] on button "Zobrazit DIS-13" at bounding box center [716, 376] width 111 height 31
